Goal: Task Accomplishment & Management: Manage account settings

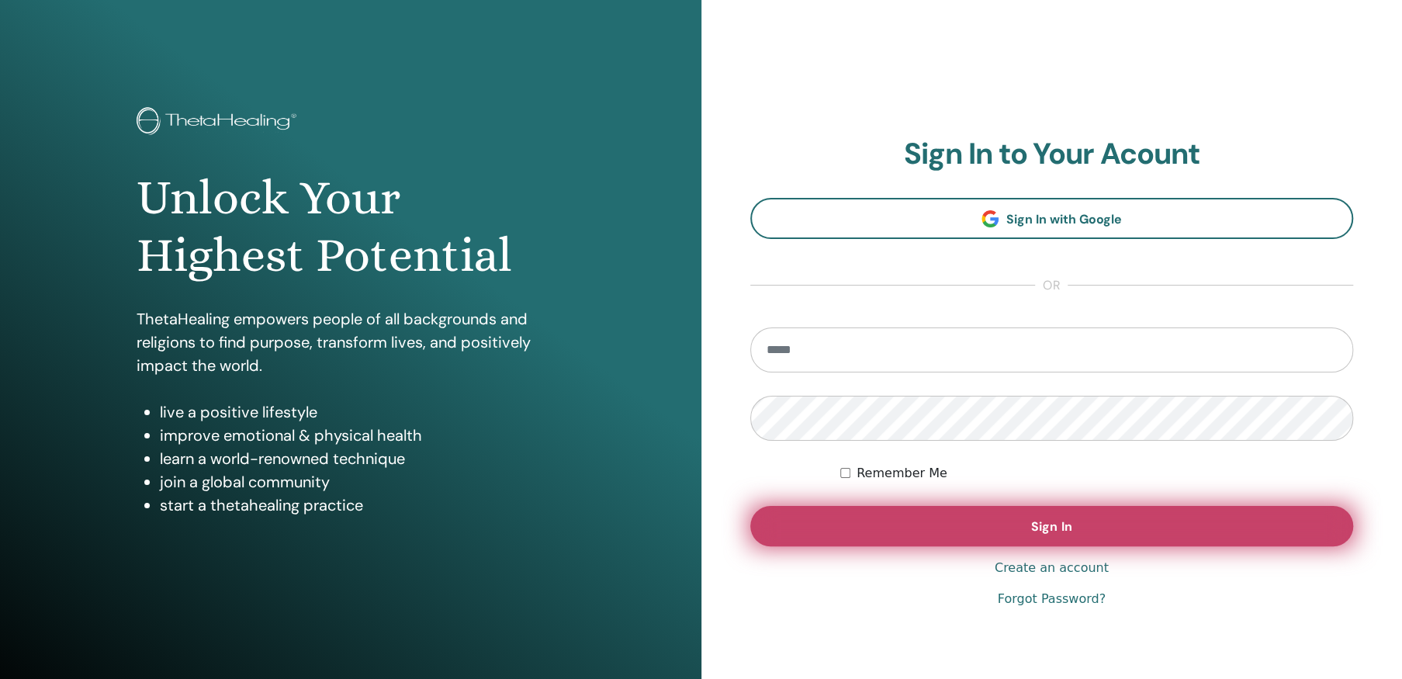
type input "**********"
click at [1068, 523] on span "Sign In" at bounding box center [1051, 526] width 40 height 16
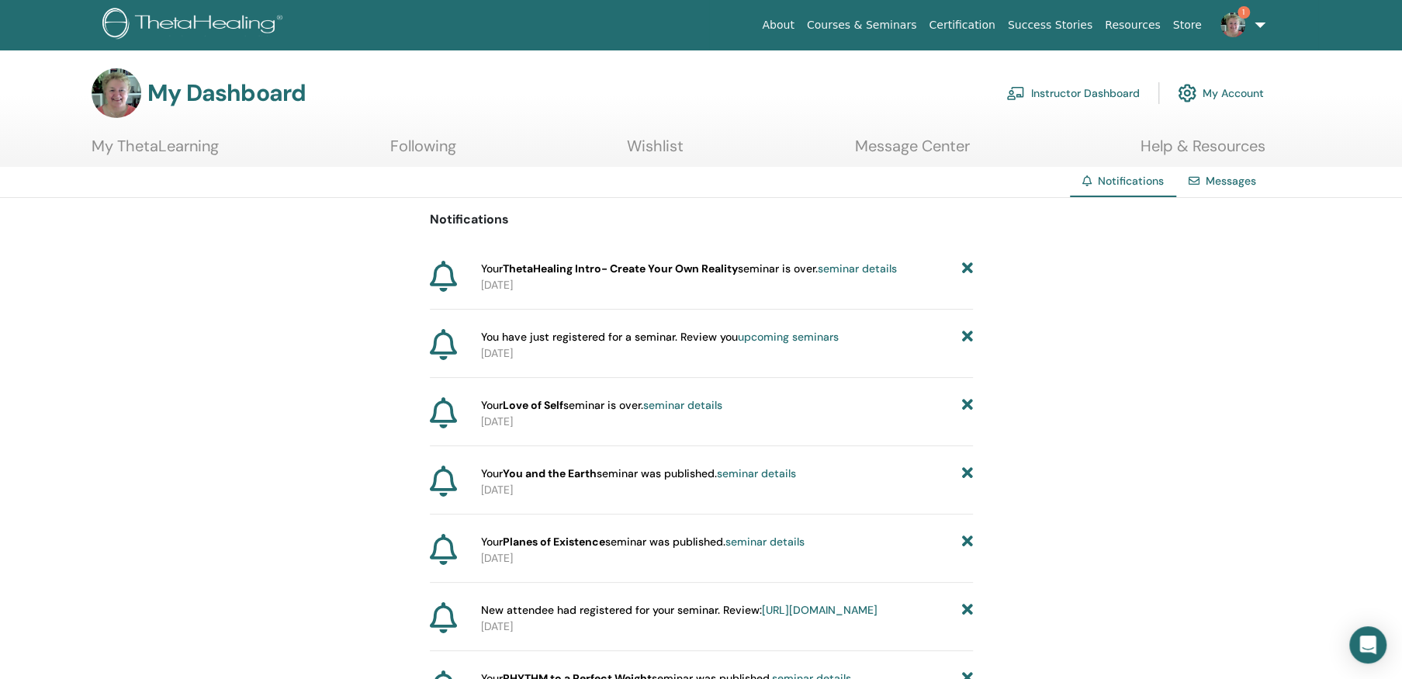
click at [966, 261] on icon at bounding box center [966, 269] width 11 height 16
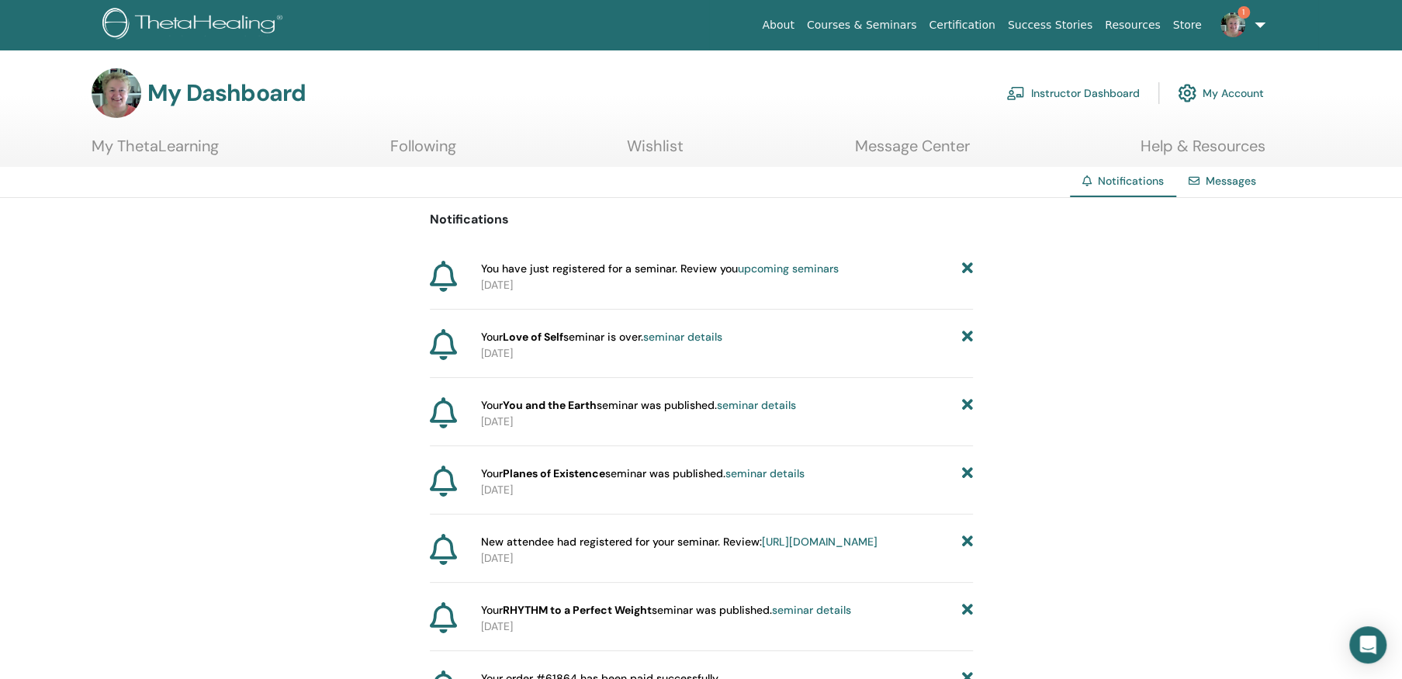
click at [1089, 90] on link "Instructor Dashboard" at bounding box center [1072, 93] width 133 height 34
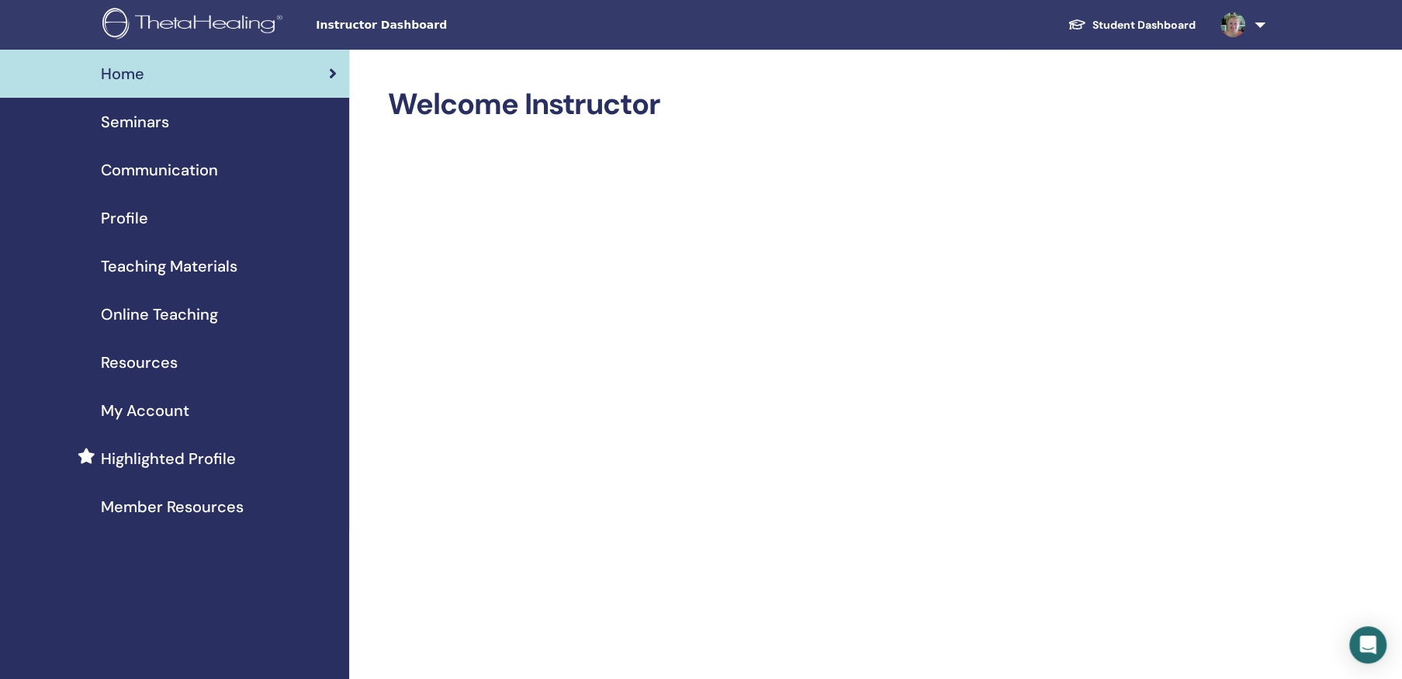
click at [168, 118] on span "Seminars" at bounding box center [135, 121] width 68 height 23
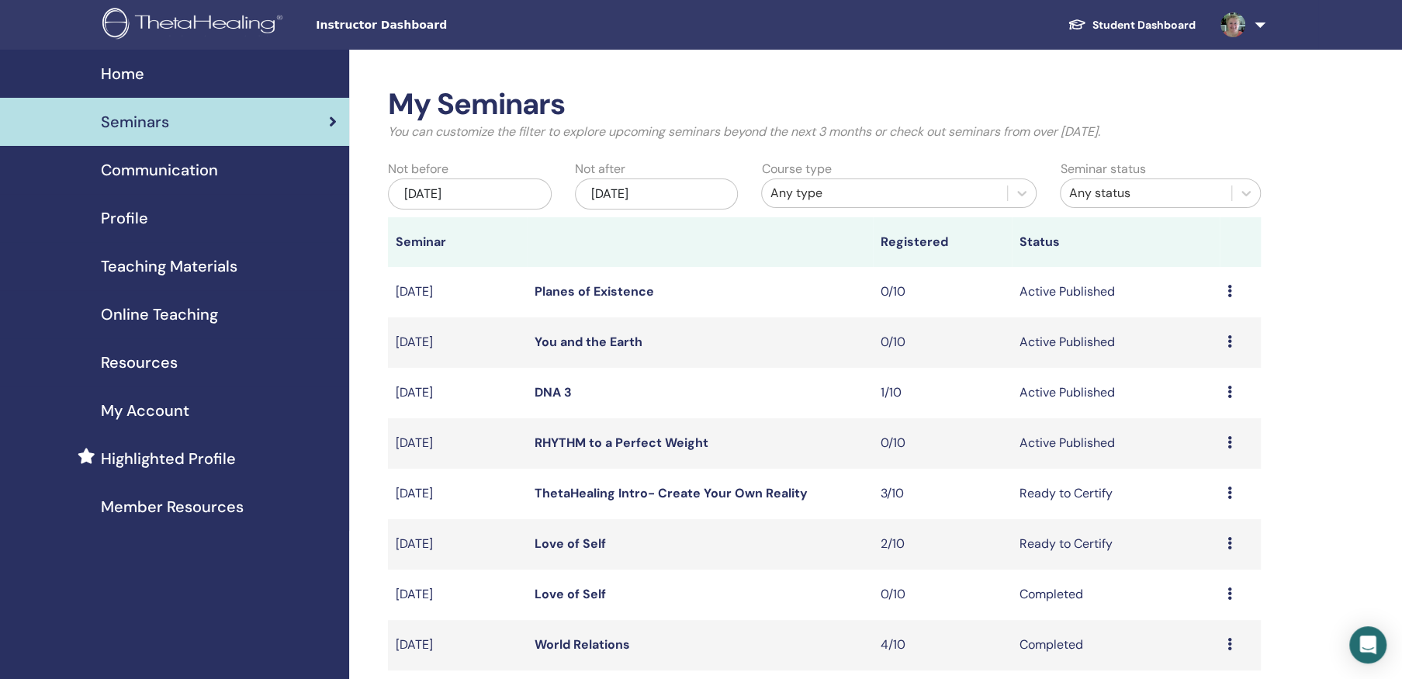
click at [1228, 490] on icon at bounding box center [1230, 493] width 5 height 12
click at [1192, 548] on link "Attendees" at bounding box center [1190, 549] width 59 height 16
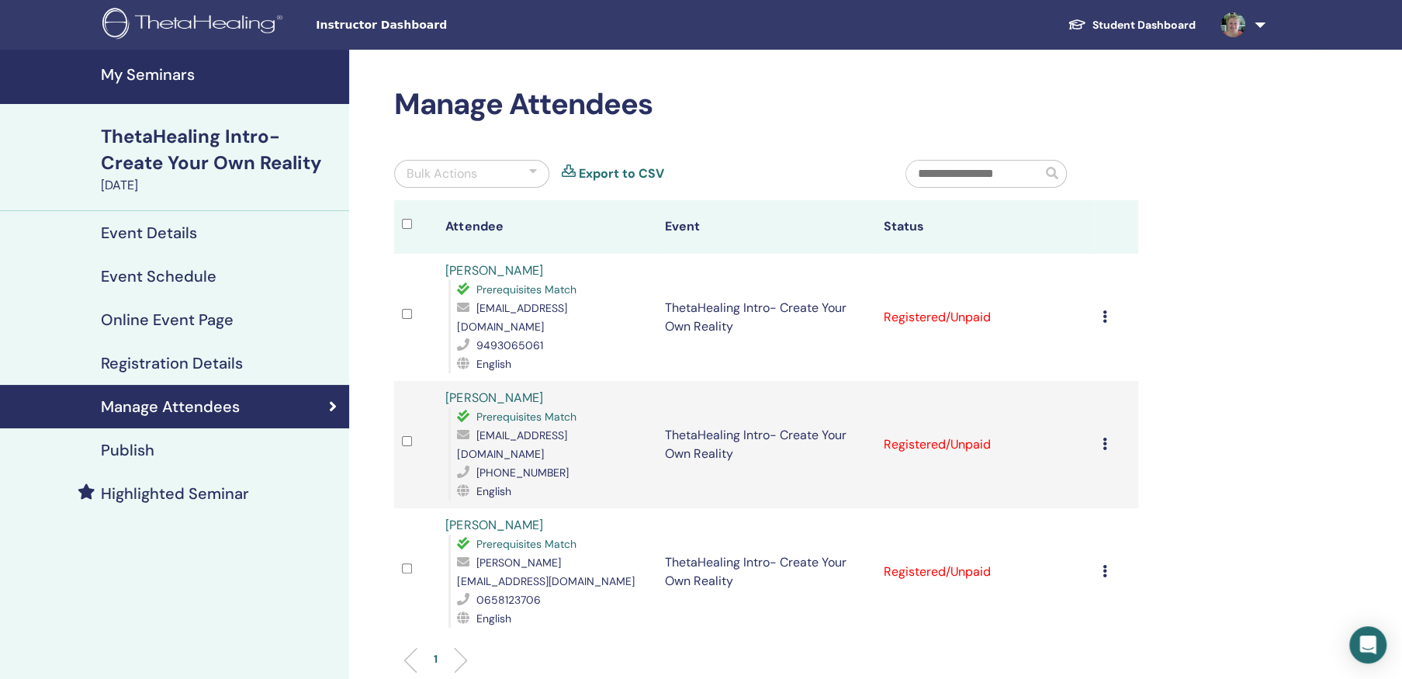
click at [1102, 310] on icon at bounding box center [1104, 316] width 5 height 12
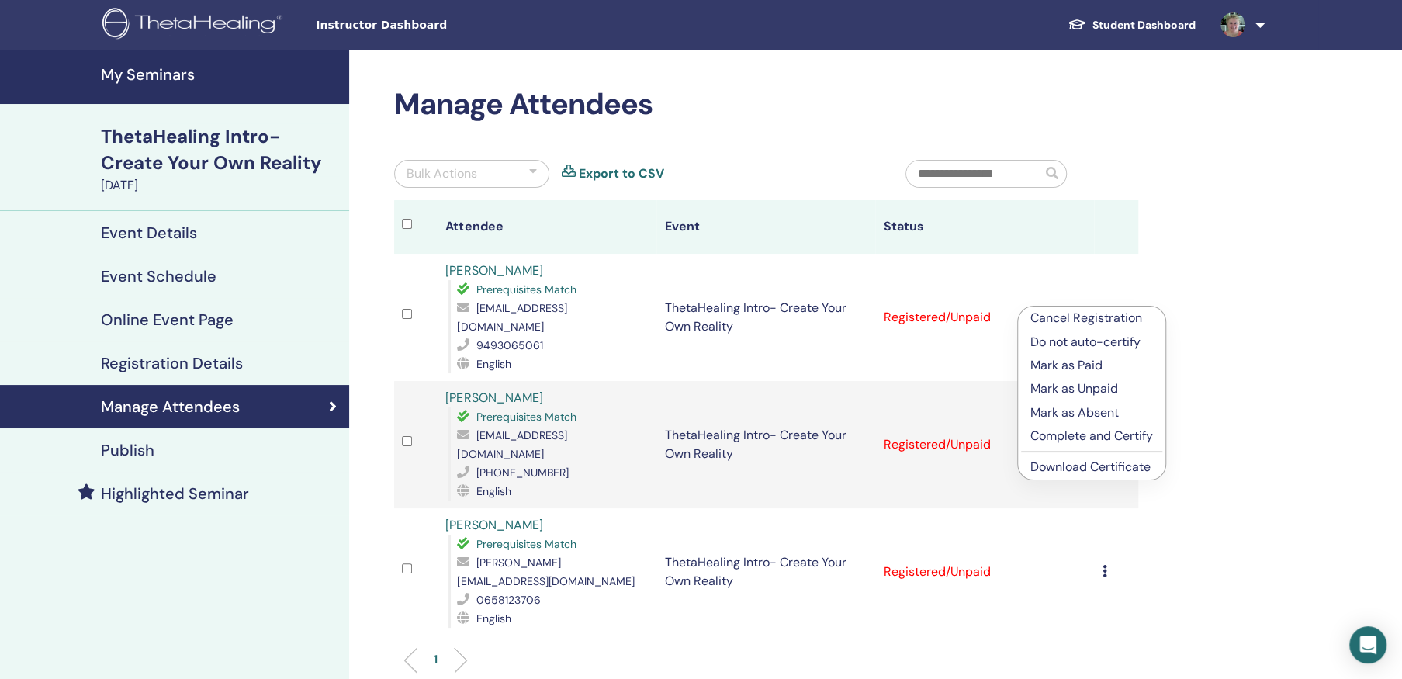
click at [1091, 410] on p "Mark as Absent" at bounding box center [1091, 412] width 123 height 19
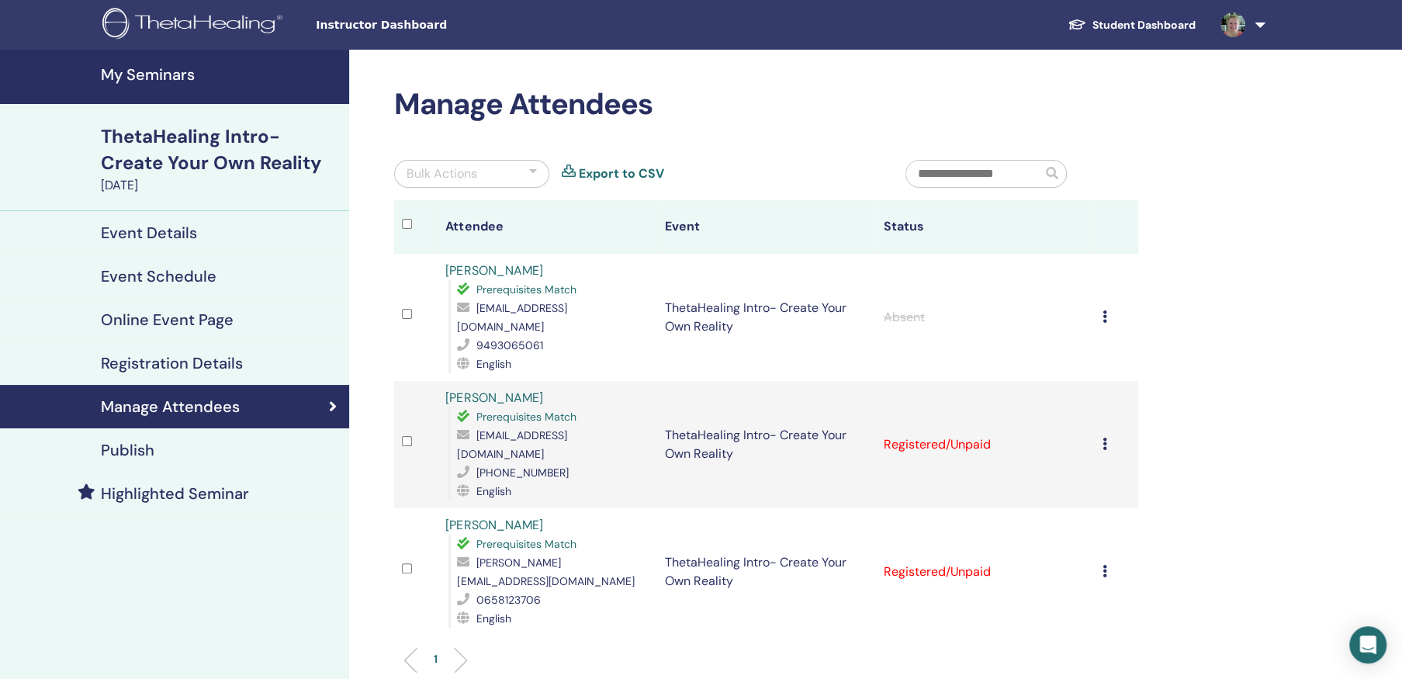
click at [1102, 438] on icon at bounding box center [1104, 444] width 5 height 12
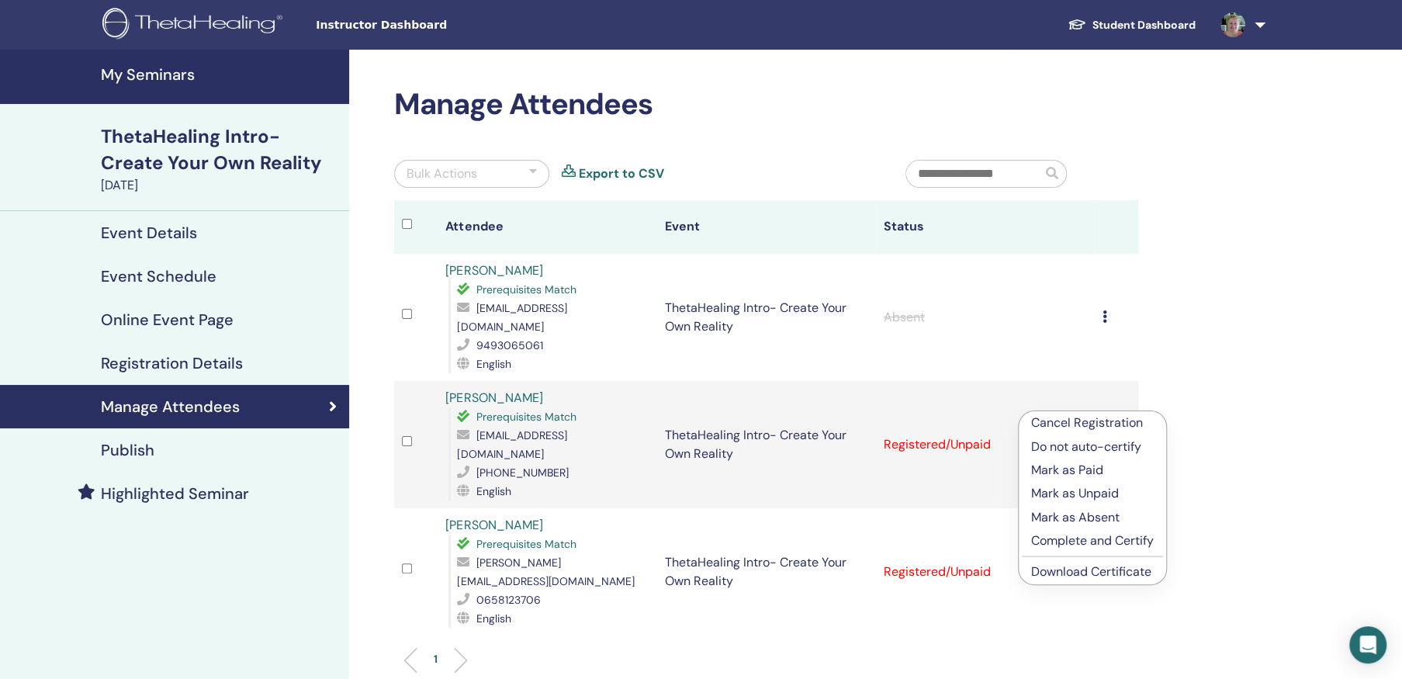
click at [1101, 512] on p "Mark as Absent" at bounding box center [1092, 517] width 123 height 19
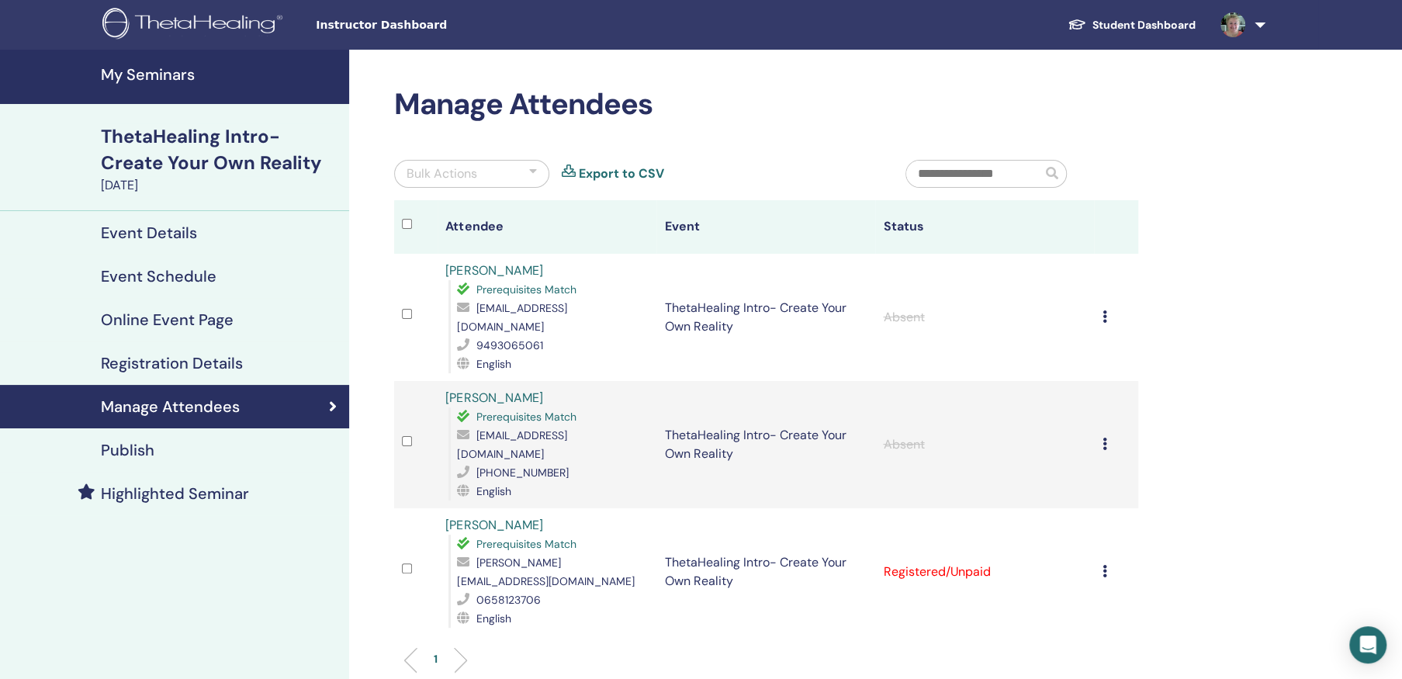
click at [1100, 523] on td "Cancel Registration Do not auto-certify Mark as Paid Mark as Unpaid Mark as Abs…" at bounding box center [1115, 571] width 43 height 127
click at [1104, 565] on icon at bounding box center [1104, 571] width 5 height 12
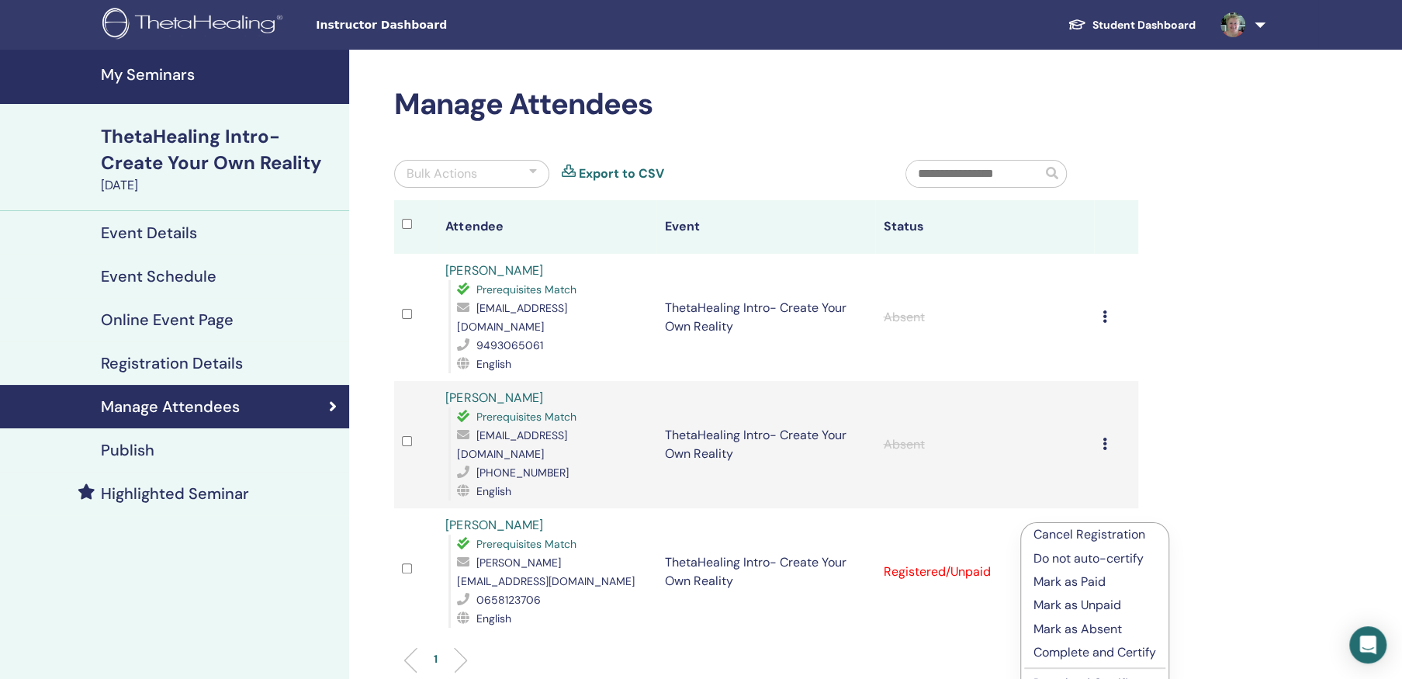
click at [1098, 622] on p "Mark as Absent" at bounding box center [1095, 629] width 123 height 19
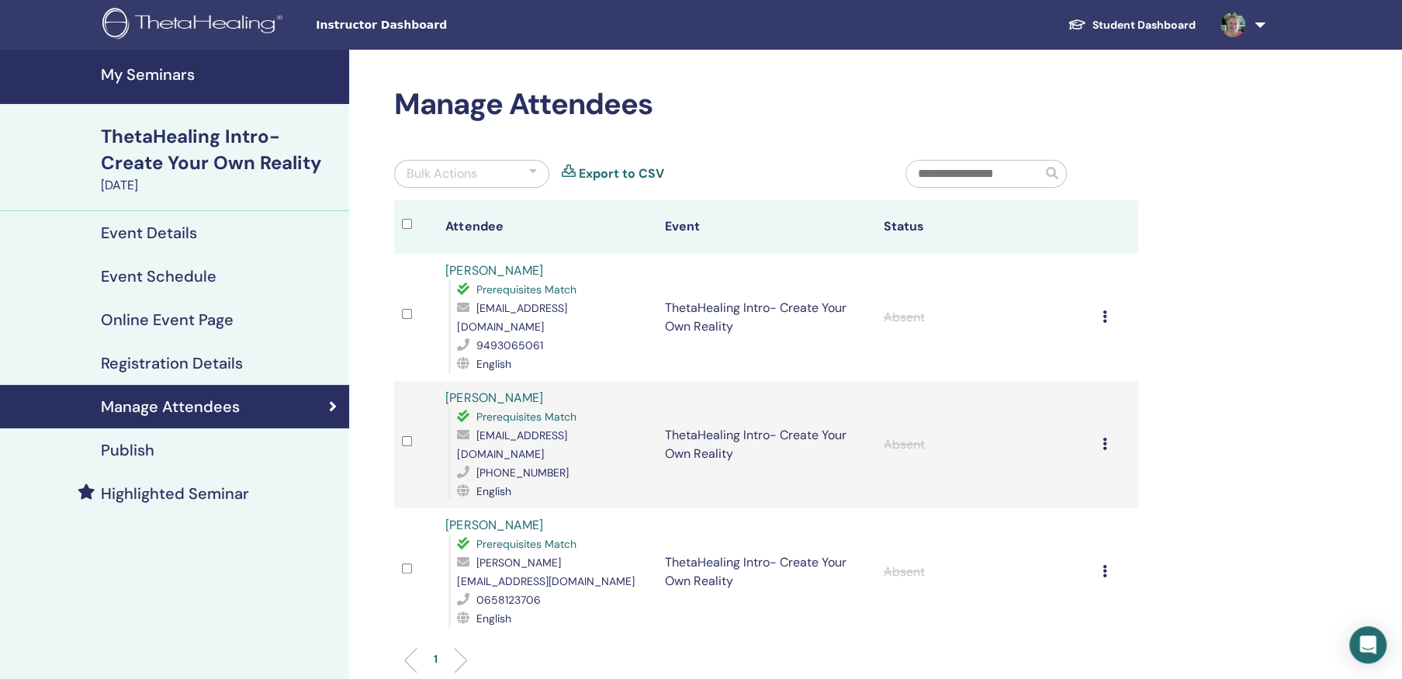
click at [170, 74] on h4 "My Seminars" at bounding box center [220, 74] width 239 height 19
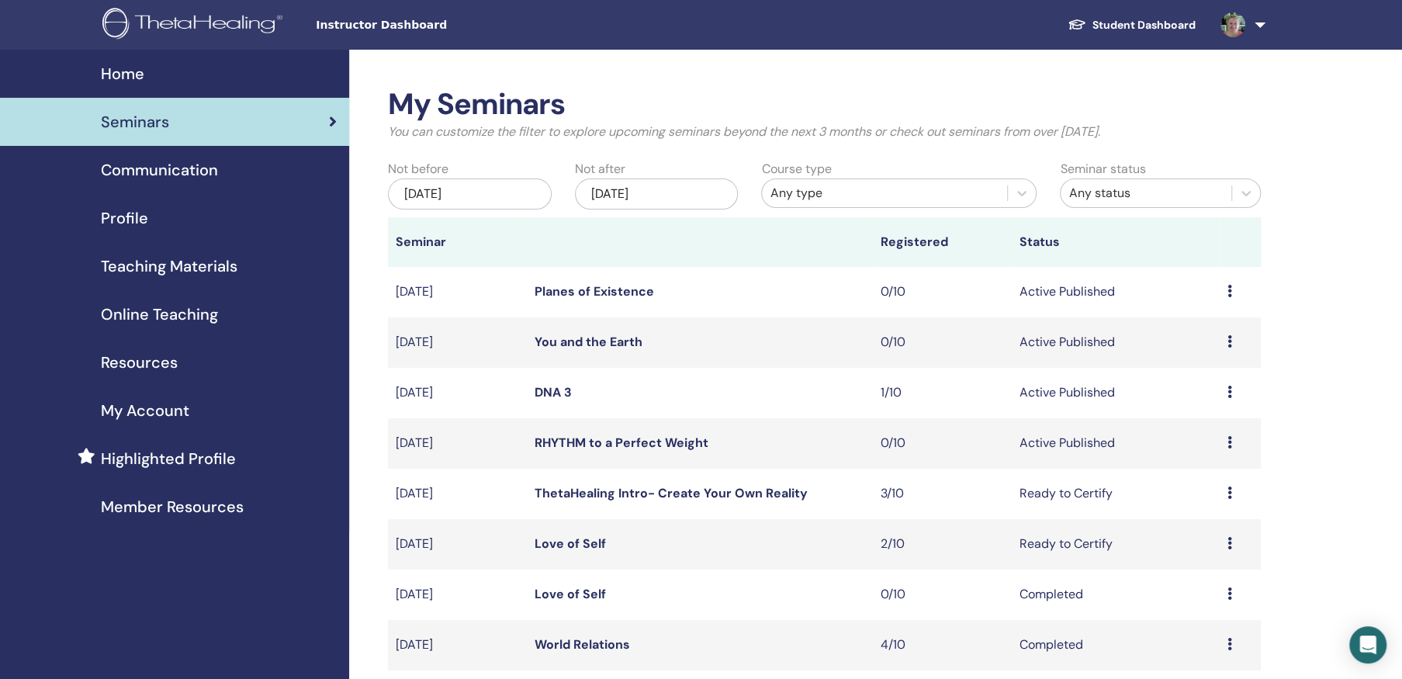
click at [1228, 440] on icon at bounding box center [1230, 442] width 5 height 12
click at [199, 259] on span "Teaching Materials" at bounding box center [169, 266] width 137 height 23
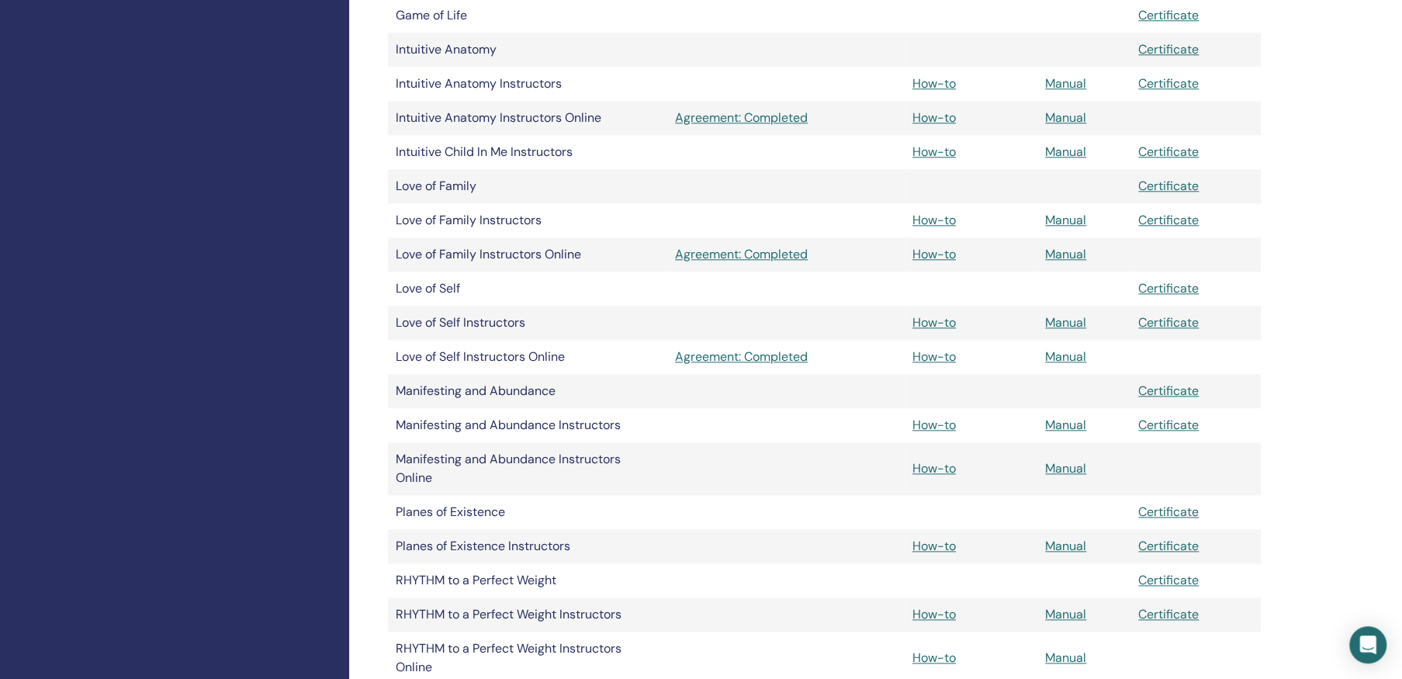
scroll to position [1164, 0]
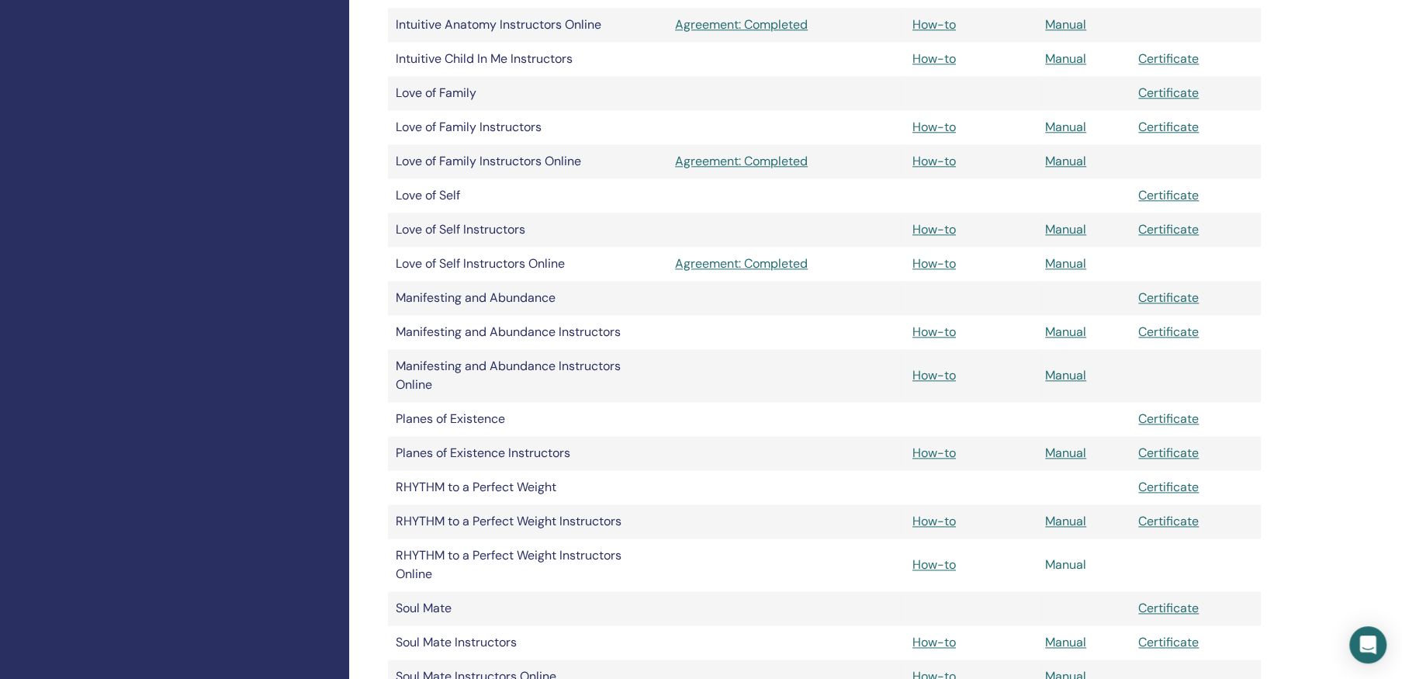
click at [1068, 562] on link "Manual" at bounding box center [1065, 564] width 41 height 16
